Goal: Navigation & Orientation: Find specific page/section

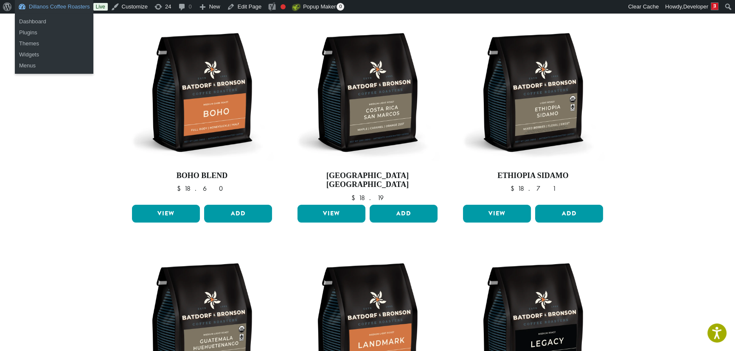
scroll to position [49, 0]
